Goal: Task Accomplishment & Management: Complete application form

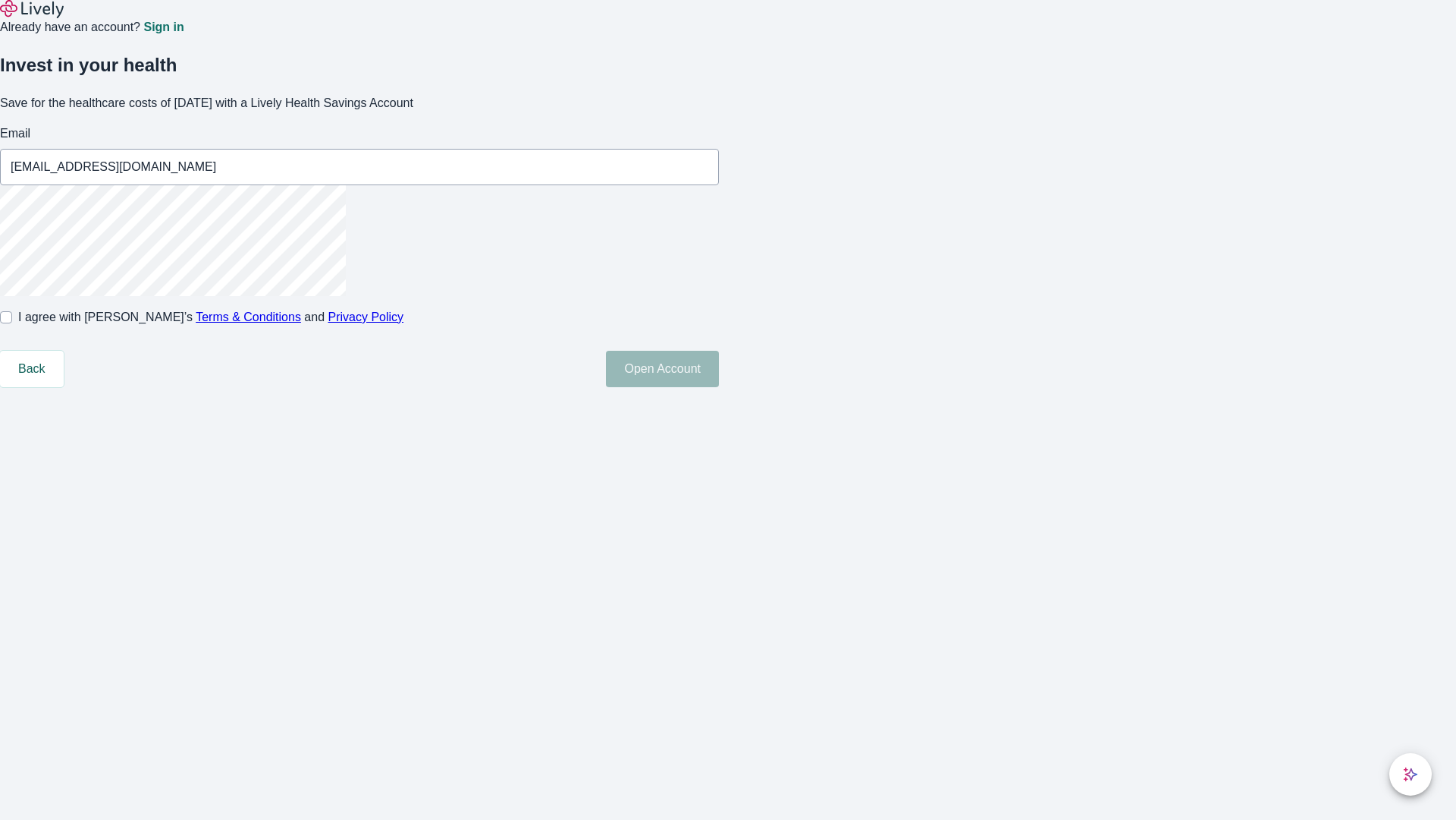
click at [12, 323] on input "I agree with Lively’s Terms & Conditions and Privacy Policy" at bounding box center [6, 317] width 12 height 12
checkbox input "true"
click at [719, 387] on button "Open Account" at bounding box center [662, 368] width 113 height 37
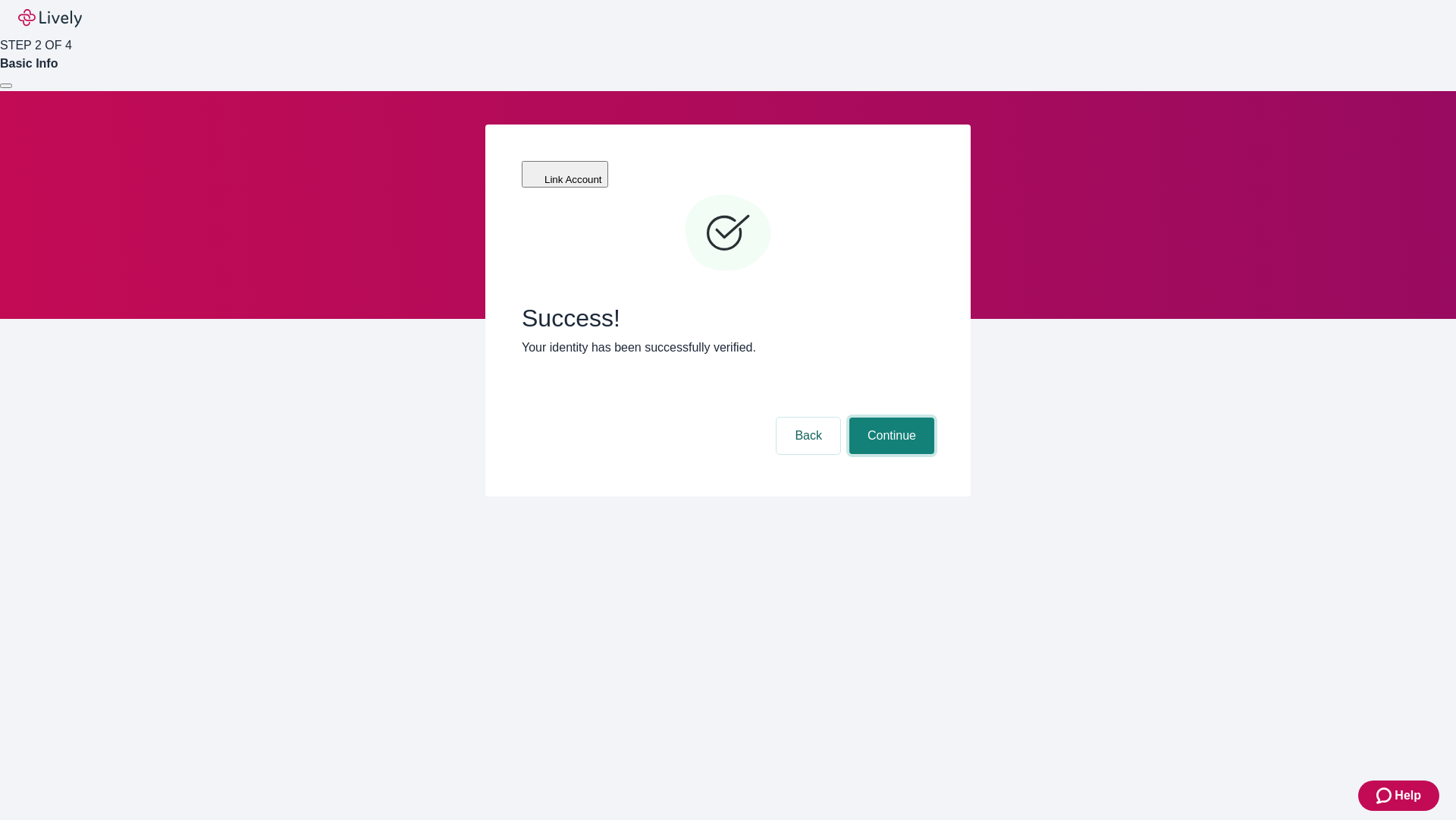
click at [890, 417] on button "Continue" at bounding box center [892, 435] width 85 height 37
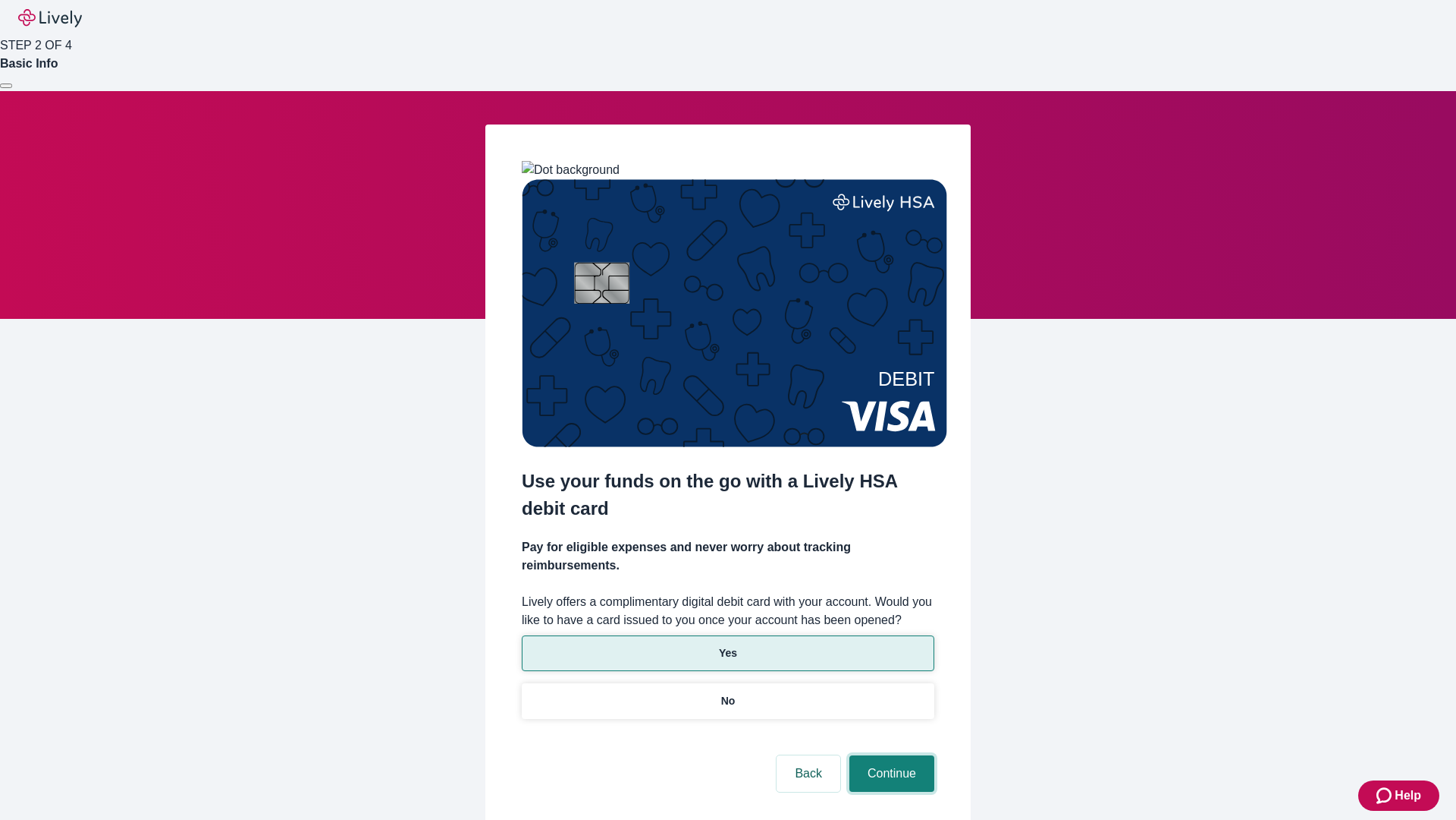
click at [890, 755] on button "Continue" at bounding box center [892, 772] width 85 height 37
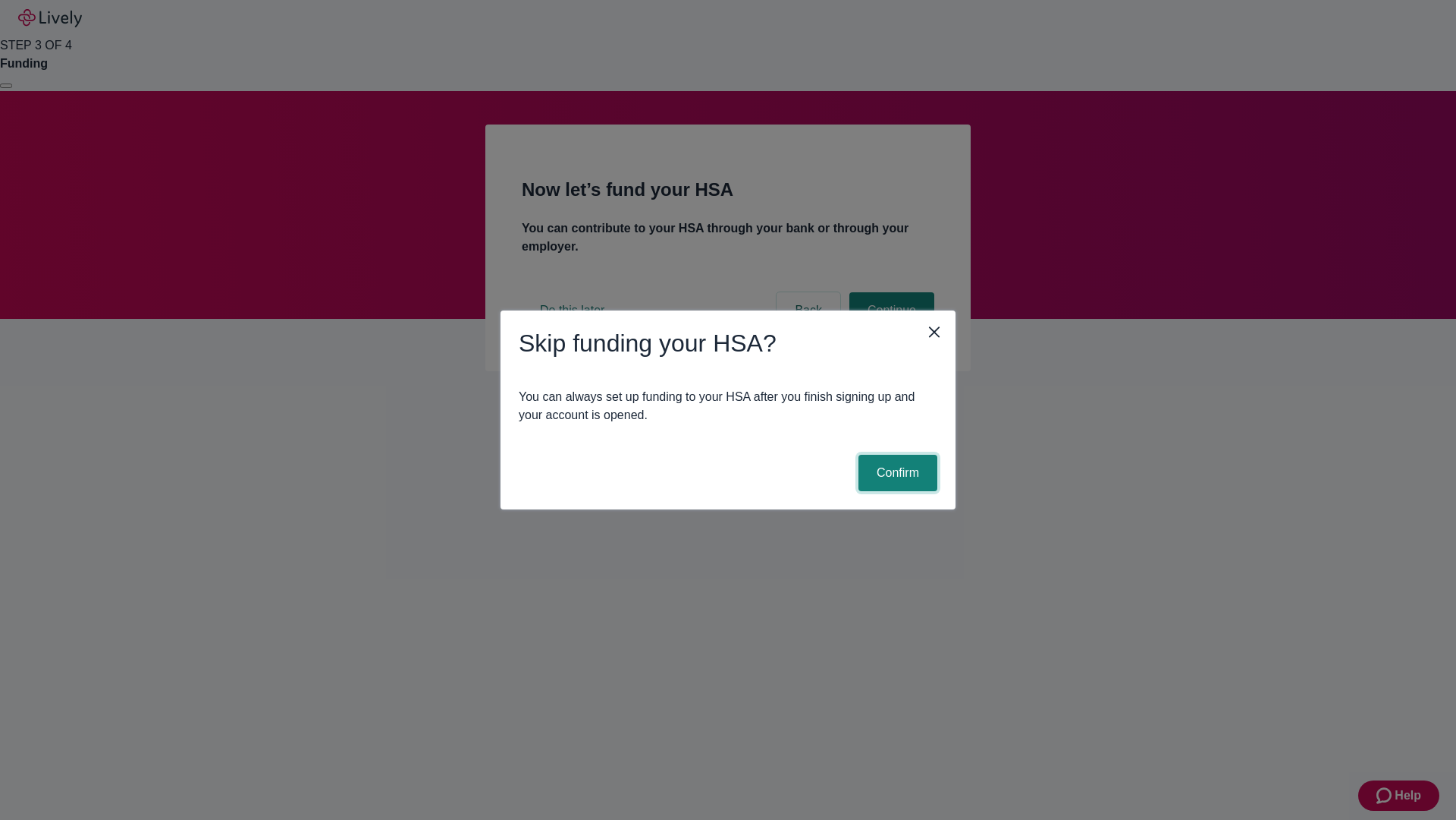
click at [896, 472] on button "Confirm" at bounding box center [898, 472] width 79 height 37
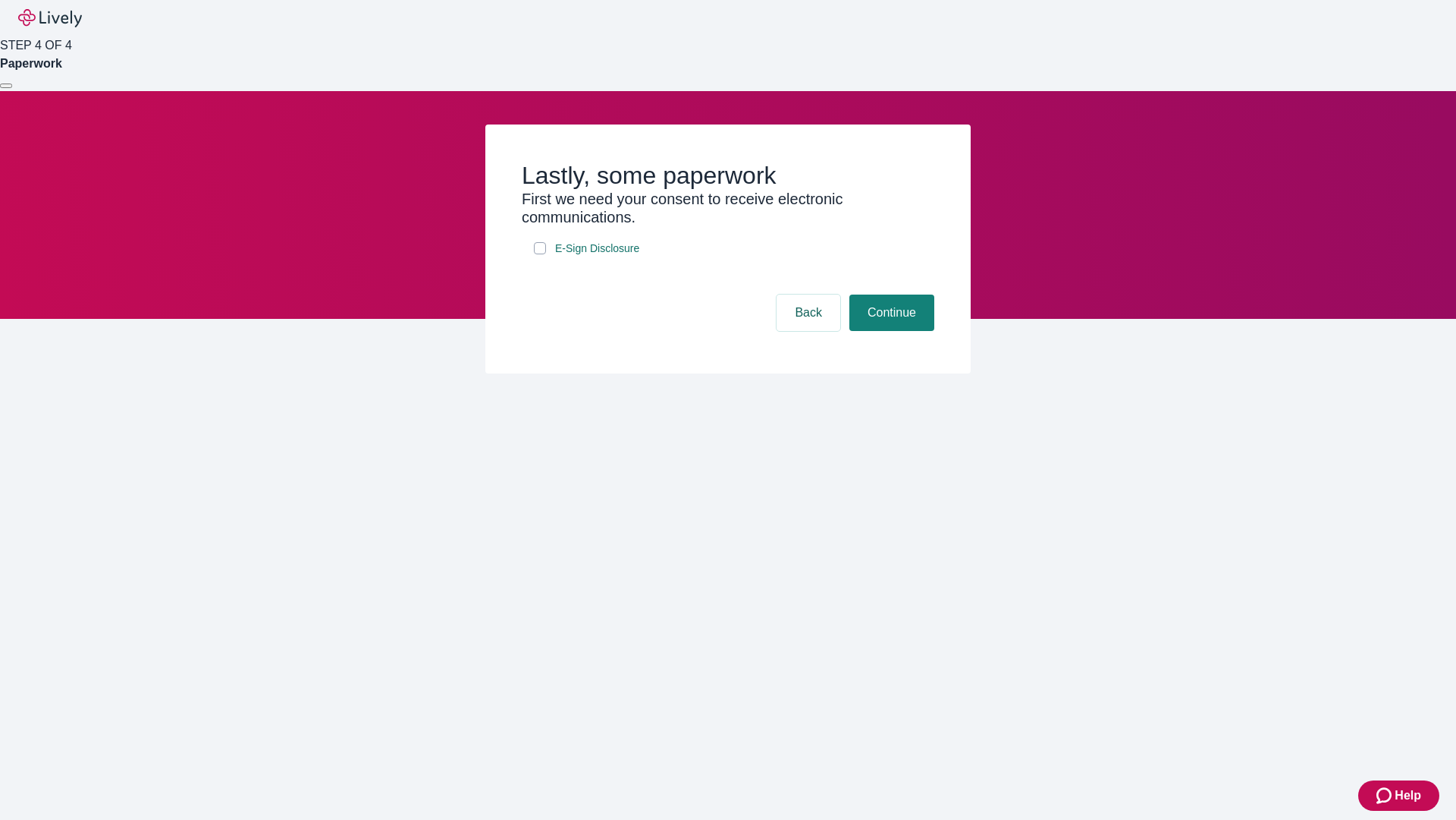
click at [540, 255] on input "E-Sign Disclosure" at bounding box center [539, 248] width 12 height 12
checkbox input "true"
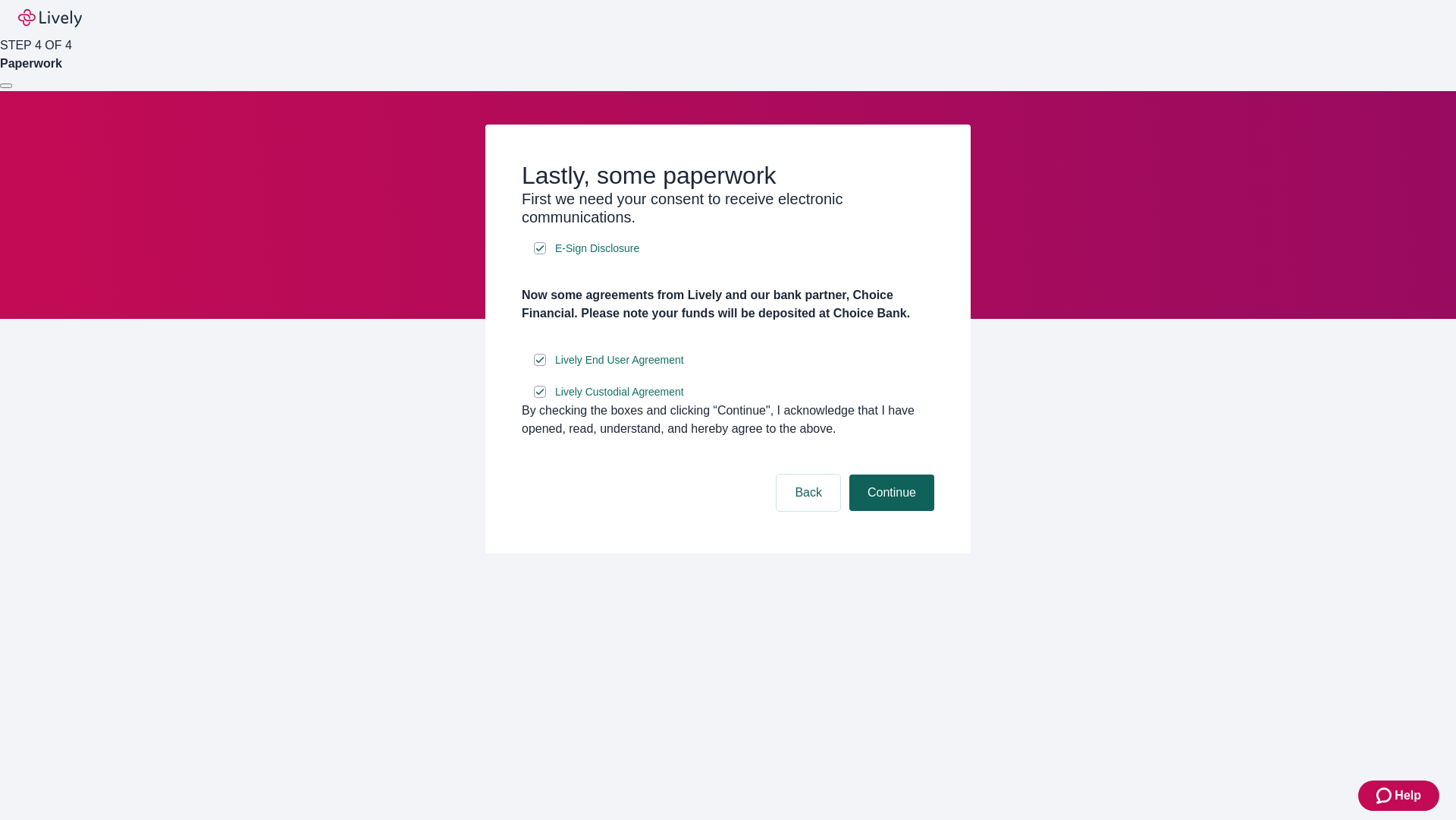
click at [890, 511] on button "Continue" at bounding box center [892, 492] width 85 height 37
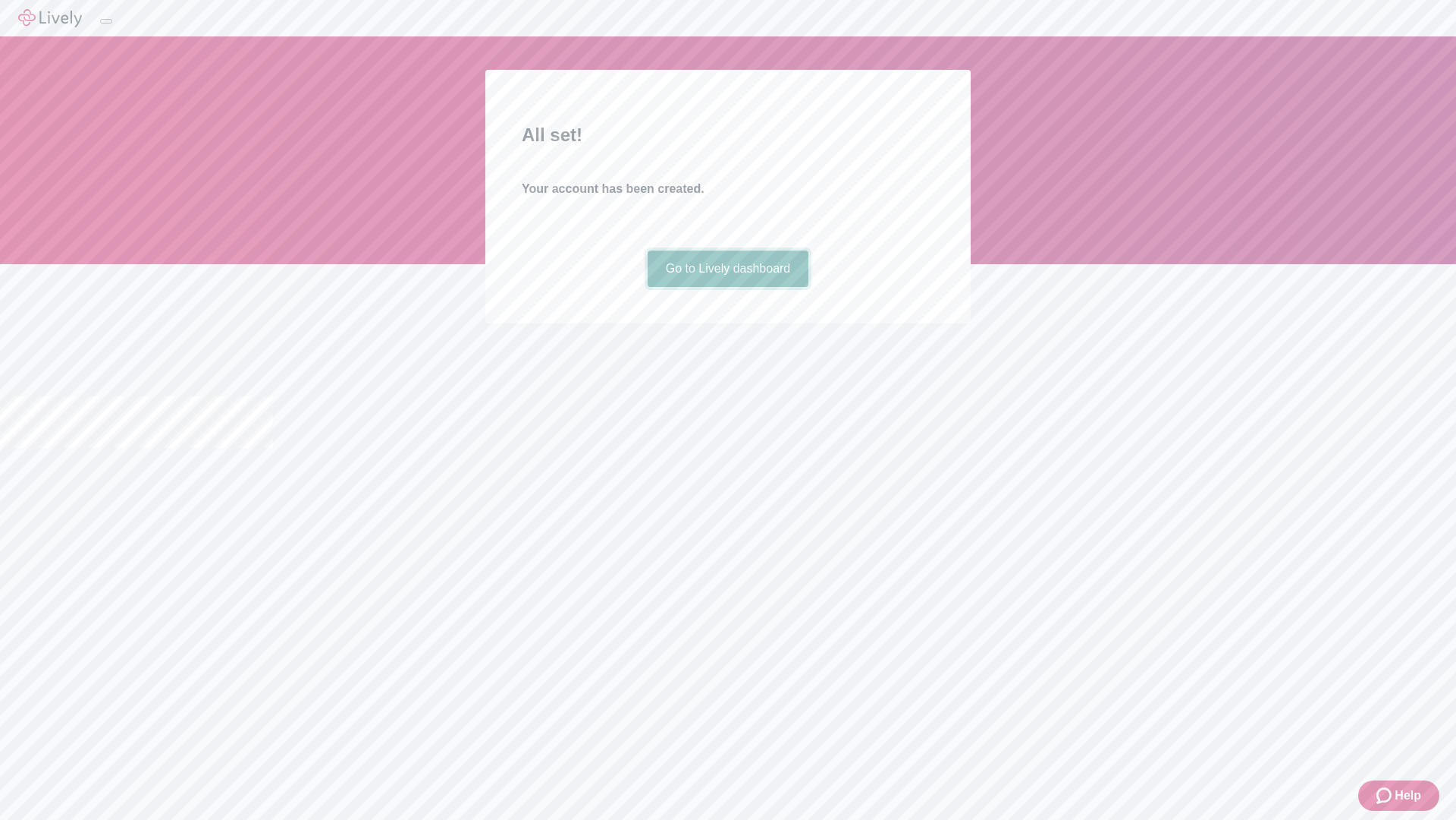
click at [728, 287] on link "Go to Lively dashboard" at bounding box center [728, 268] width 161 height 37
